Goal: Find specific page/section: Find specific page/section

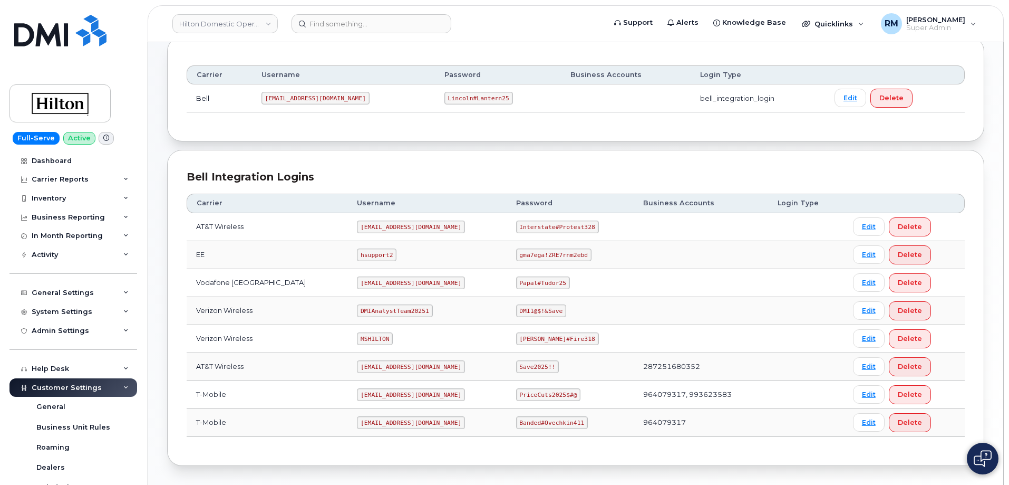
scroll to position [158, 0]
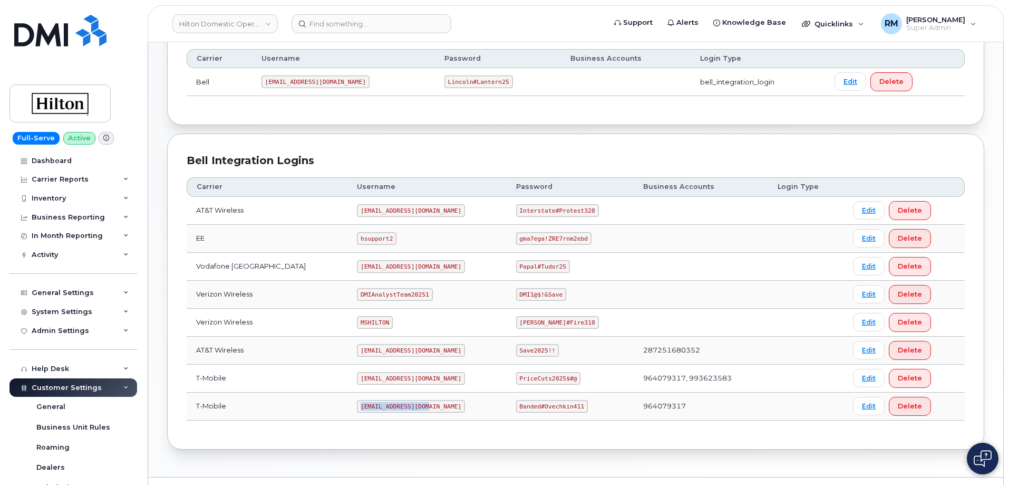
drag, startPoint x: 346, startPoint y: 405, endPoint x: 418, endPoint y: 402, distance: 71.2
click at [418, 402] on td "ms-hilton@dminc.com" at bounding box center [427, 406] width 159 height 28
copy code "ms-hilton@dminc.com"
drag, startPoint x: 509, startPoint y: 406, endPoint x: 592, endPoint y: 406, distance: 82.8
click at [592, 406] on td "Banded#Ovechkin411" at bounding box center [570, 406] width 127 height 28
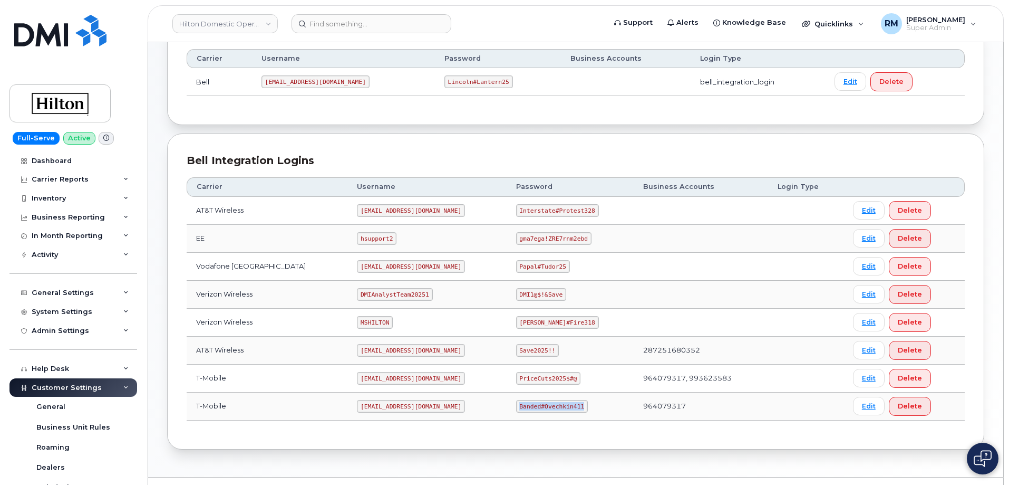
copy code "Banded#Ovechkin411"
click at [335, 27] on input at bounding box center [372, 23] width 160 height 19
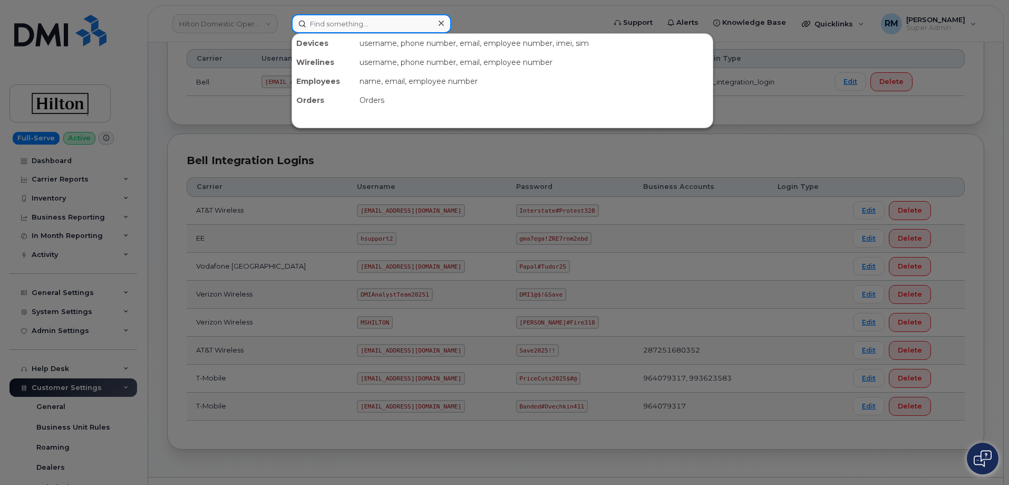
paste input "317-966-4536"
type input "317-966-4536"
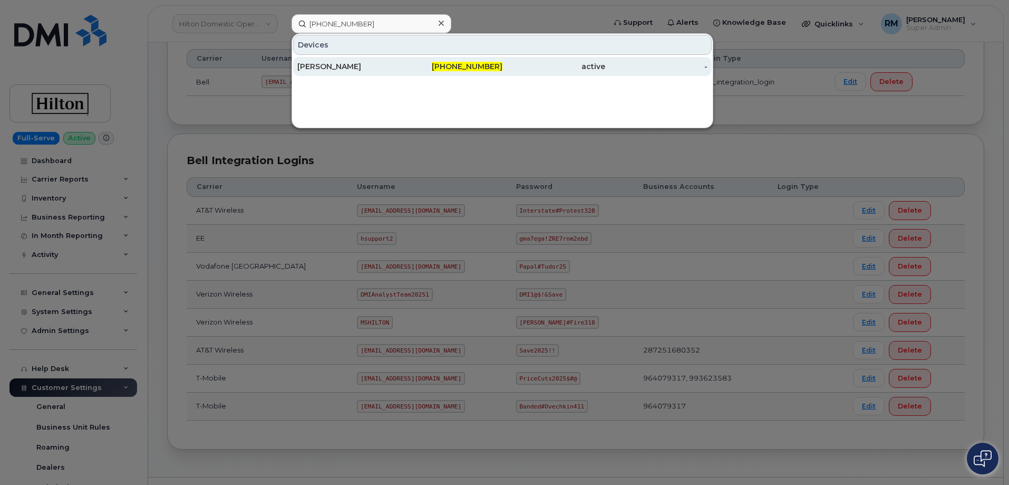
click at [400, 72] on div "[PERSON_NAME]" at bounding box center [451, 66] width 103 height 19
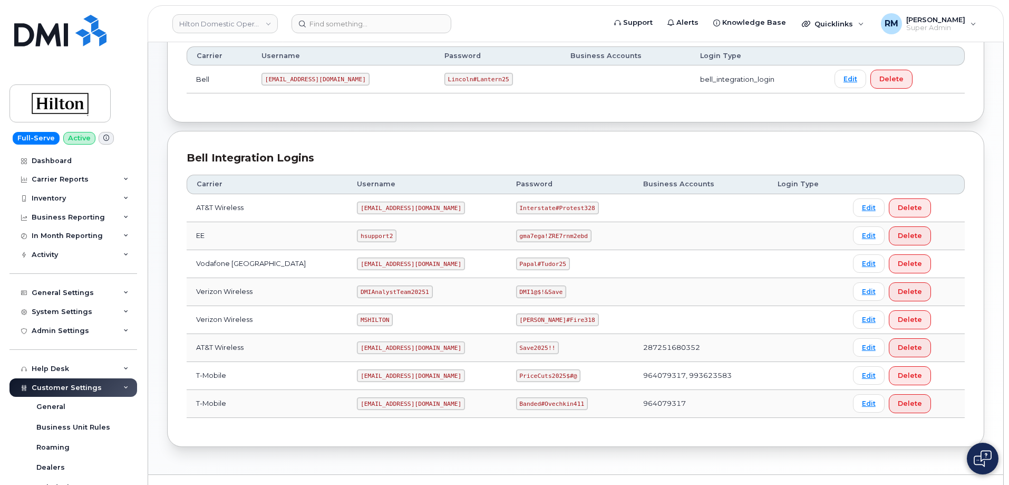
scroll to position [184, 0]
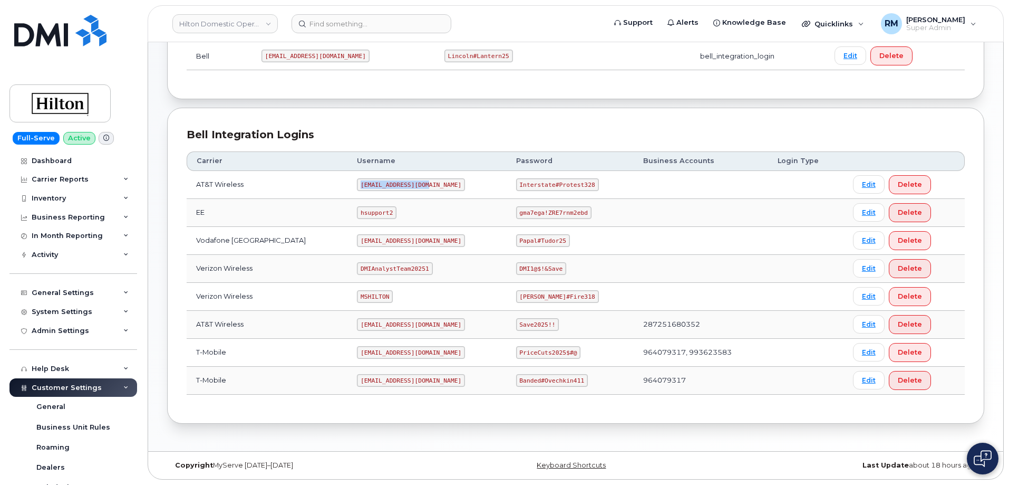
drag, startPoint x: 346, startPoint y: 186, endPoint x: 430, endPoint y: 184, distance: 84.4
click at [430, 184] on td "ms-hilton@dminc.com" at bounding box center [427, 185] width 159 height 28
copy code "ms-hilton@dminc.com"
drag, startPoint x: 510, startPoint y: 184, endPoint x: 599, endPoint y: 180, distance: 89.2
click at [599, 180] on td "Interstate#Protest328" at bounding box center [570, 185] width 127 height 28
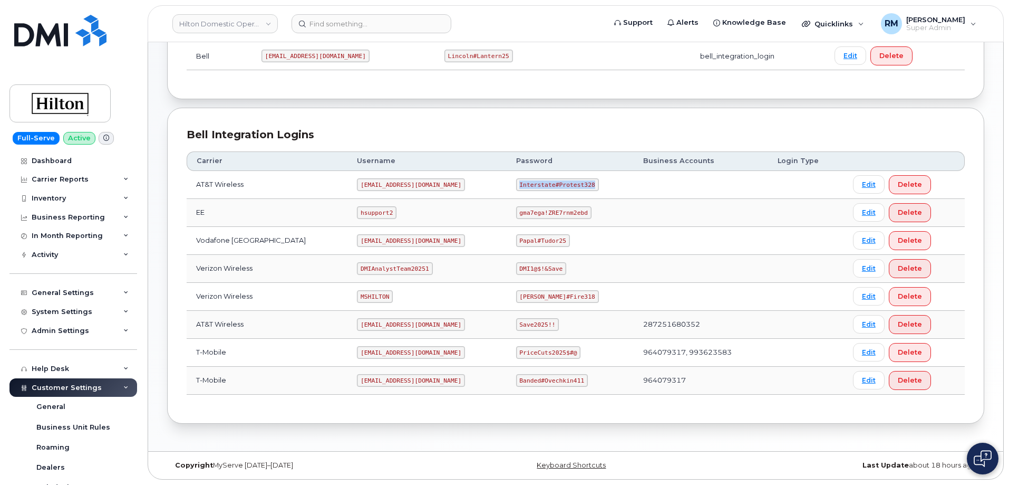
copy code "Interstate#Protest328"
